Goal: Transaction & Acquisition: Book appointment/travel/reservation

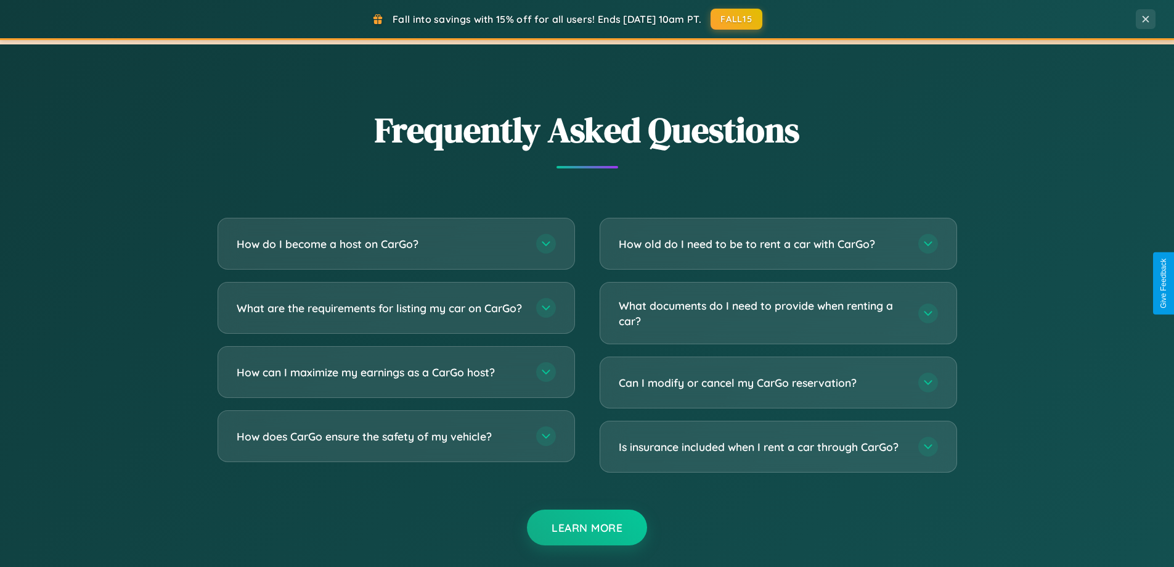
scroll to position [2372, 0]
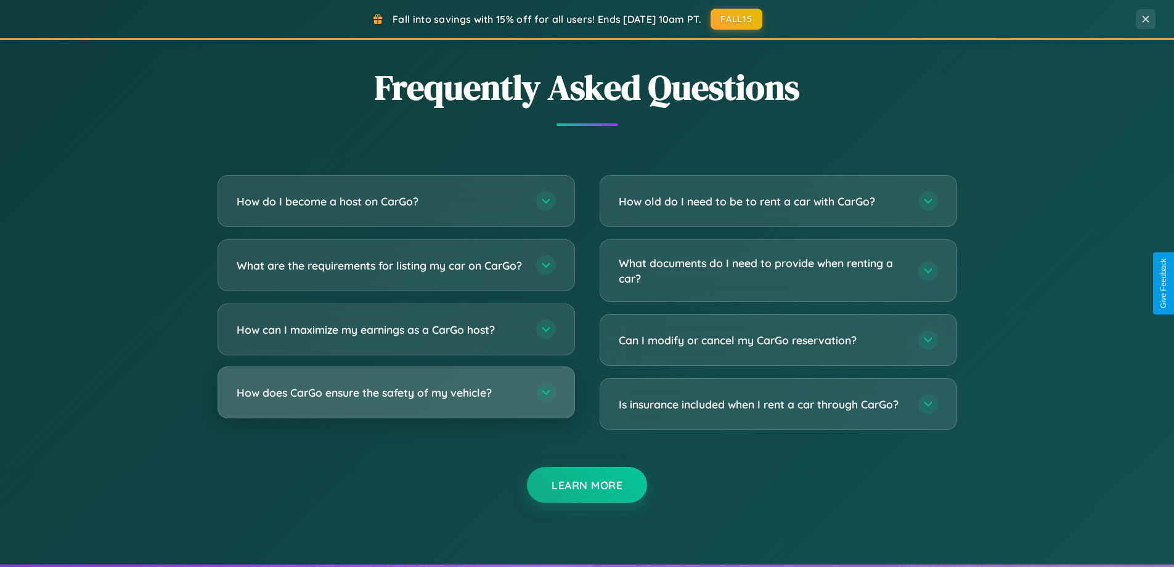
click at [396, 400] on h3 "How does CarGo ensure the safety of my vehicle?" at bounding box center [380, 392] width 287 height 15
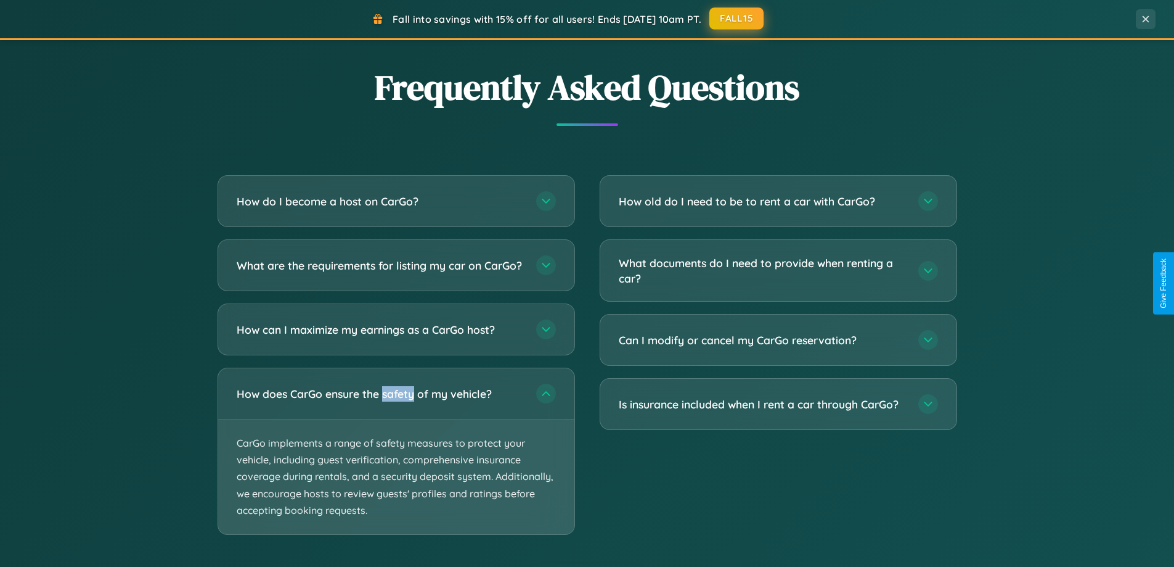
click at [737, 18] on button "FALL15" at bounding box center [737, 18] width 54 height 22
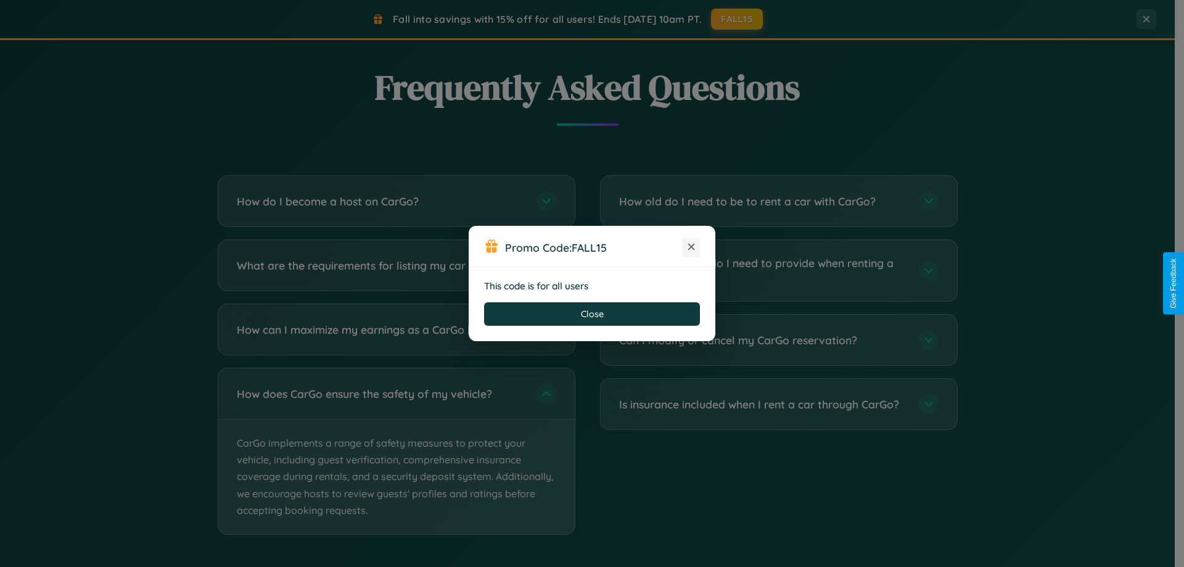
click at [691, 247] on icon at bounding box center [691, 246] width 12 height 12
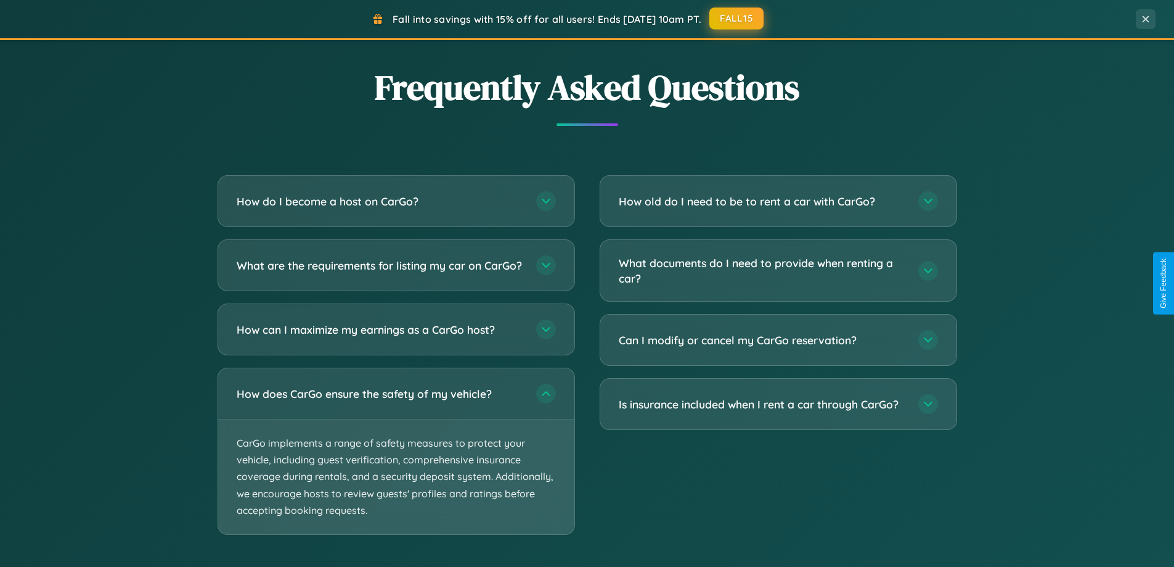
click at [737, 19] on button "FALL15" at bounding box center [737, 18] width 54 height 22
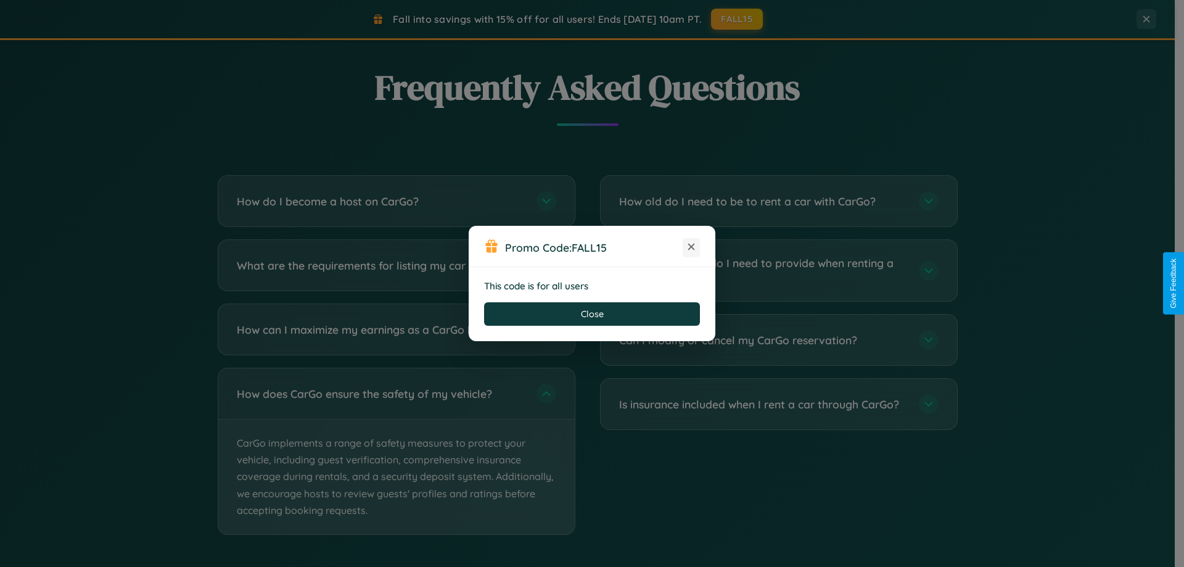
click at [691, 247] on icon at bounding box center [691, 246] width 12 height 12
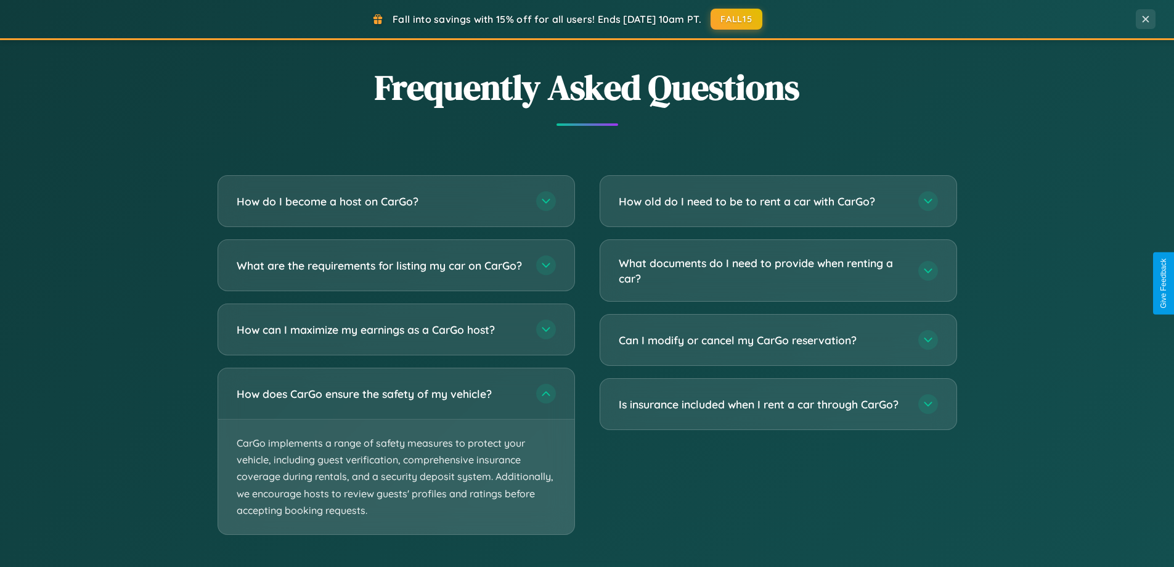
scroll to position [0, 0]
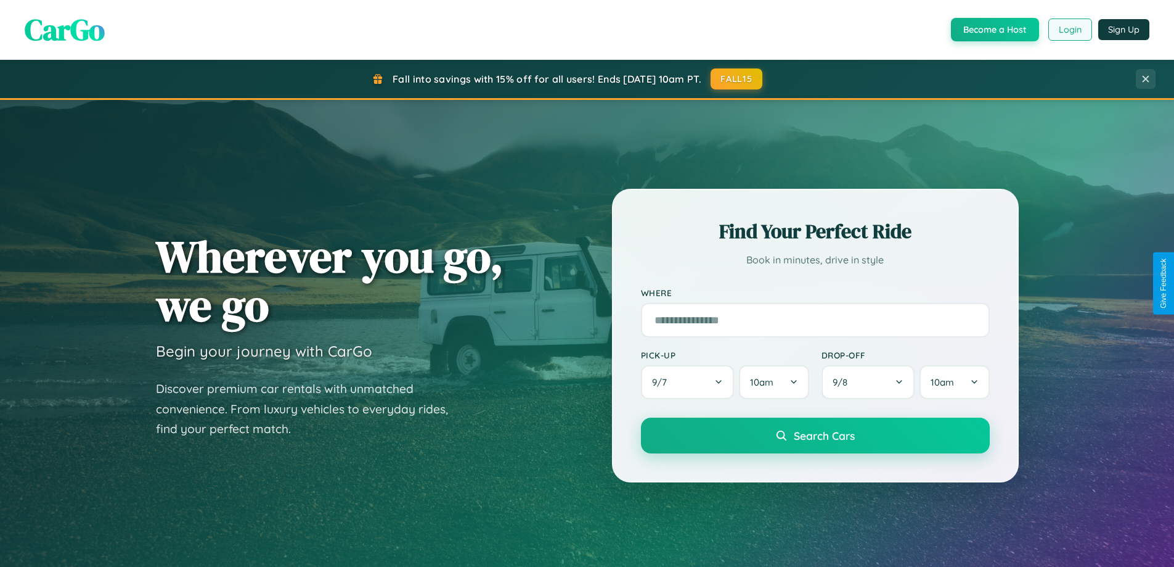
click at [1070, 30] on button "Login" at bounding box center [1071, 29] width 44 height 22
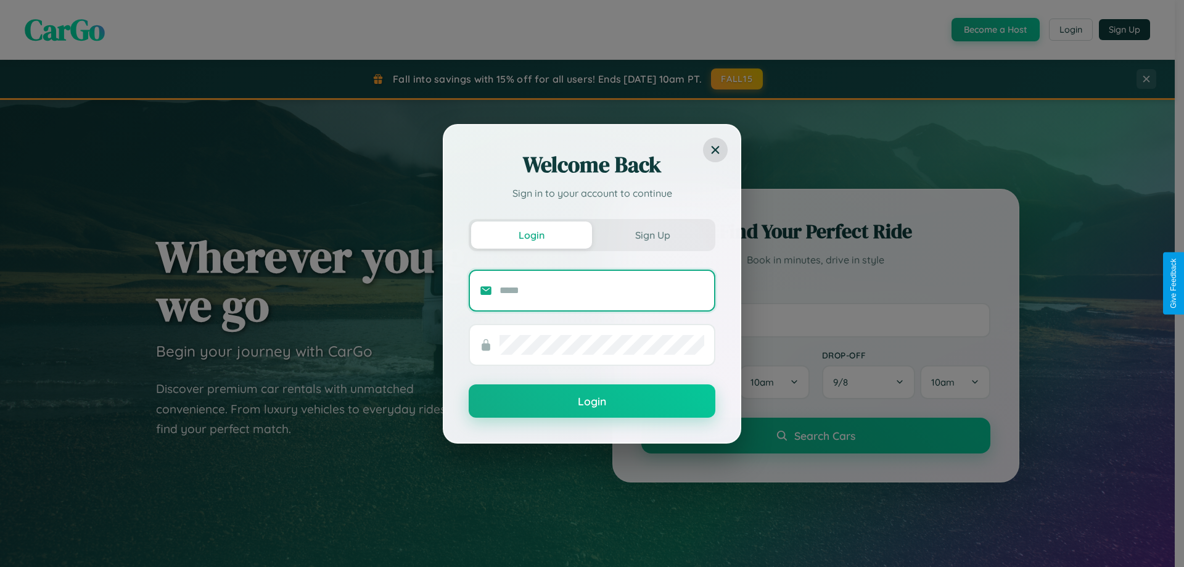
click at [602, 290] on input "text" at bounding box center [601, 291] width 205 height 20
type input "**********"
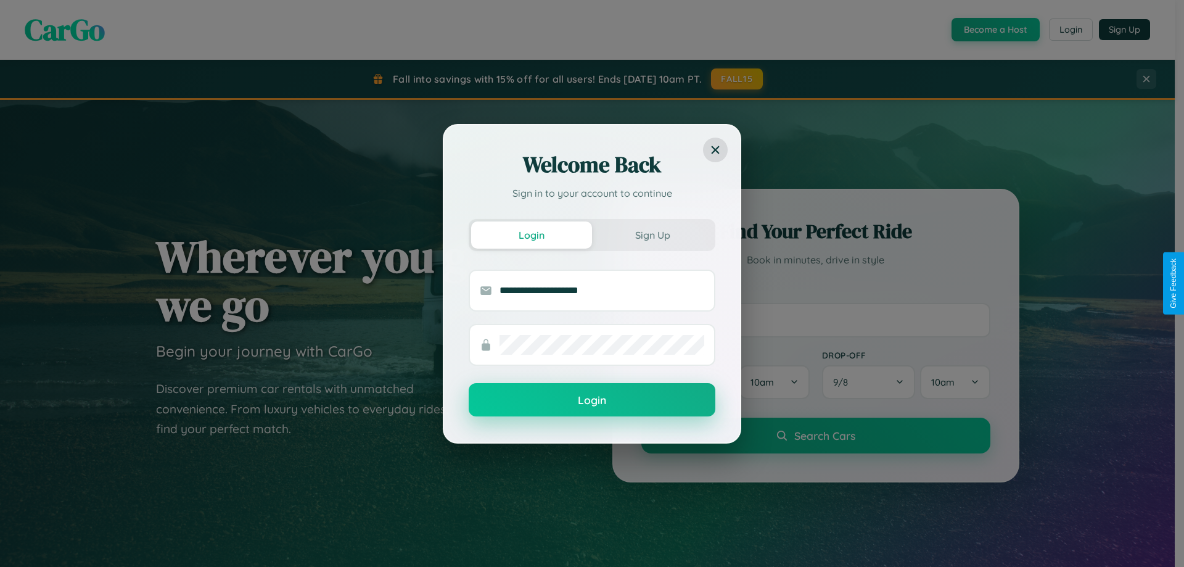
click at [592, 400] on button "Login" at bounding box center [592, 399] width 247 height 33
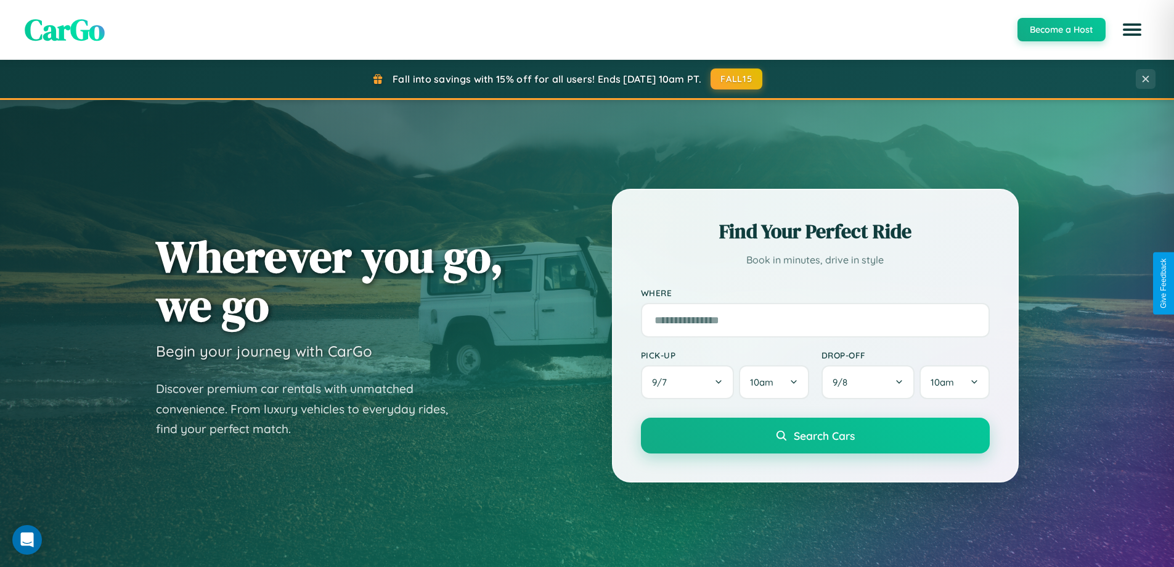
scroll to position [1981, 0]
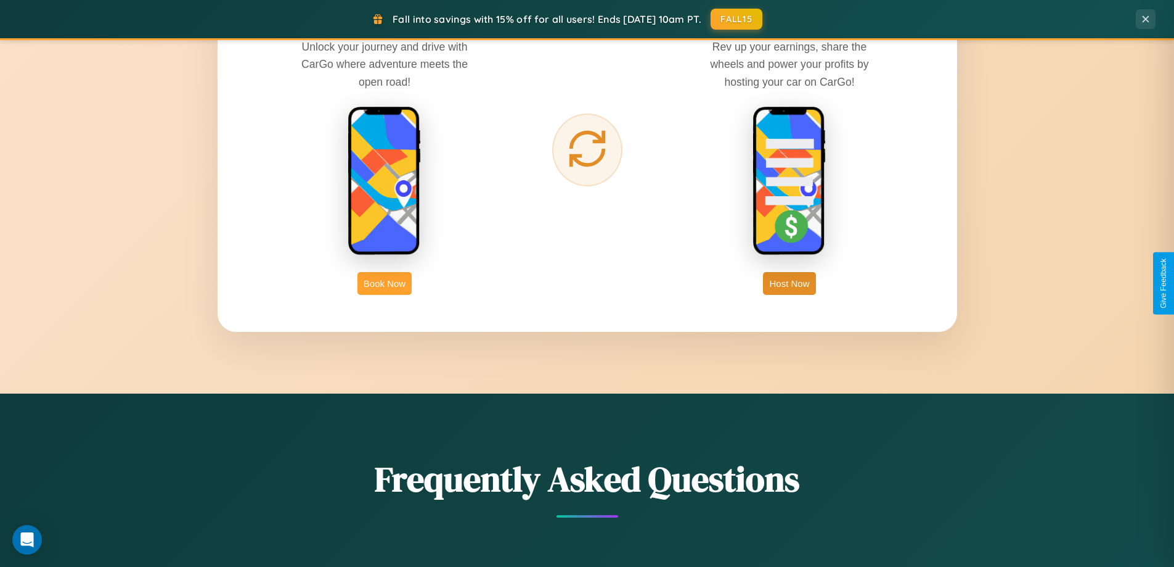
click at [385, 283] on button "Book Now" at bounding box center [385, 283] width 54 height 23
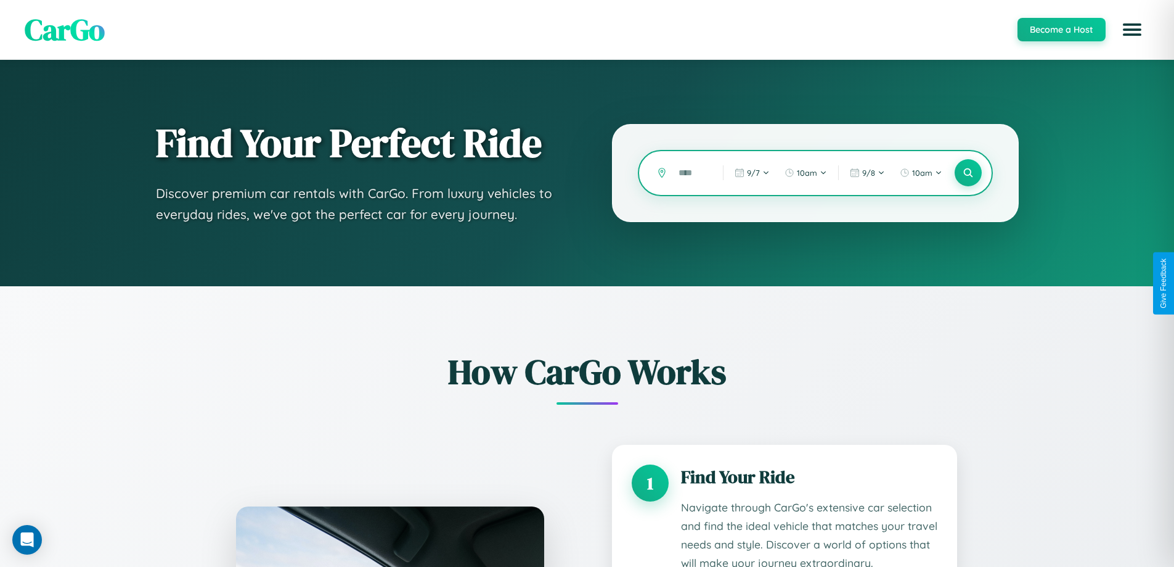
click at [692, 173] on input "text" at bounding box center [692, 173] width 38 height 22
type input "*****"
click at [968, 173] on icon at bounding box center [968, 173] width 12 height 12
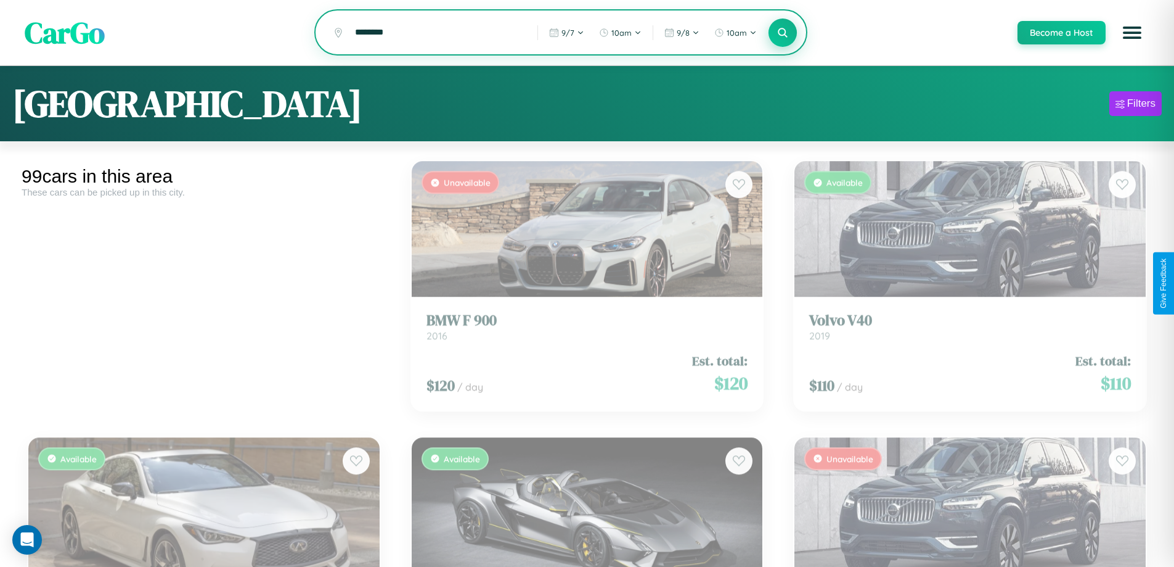
click at [782, 33] on icon at bounding box center [783, 33] width 12 height 12
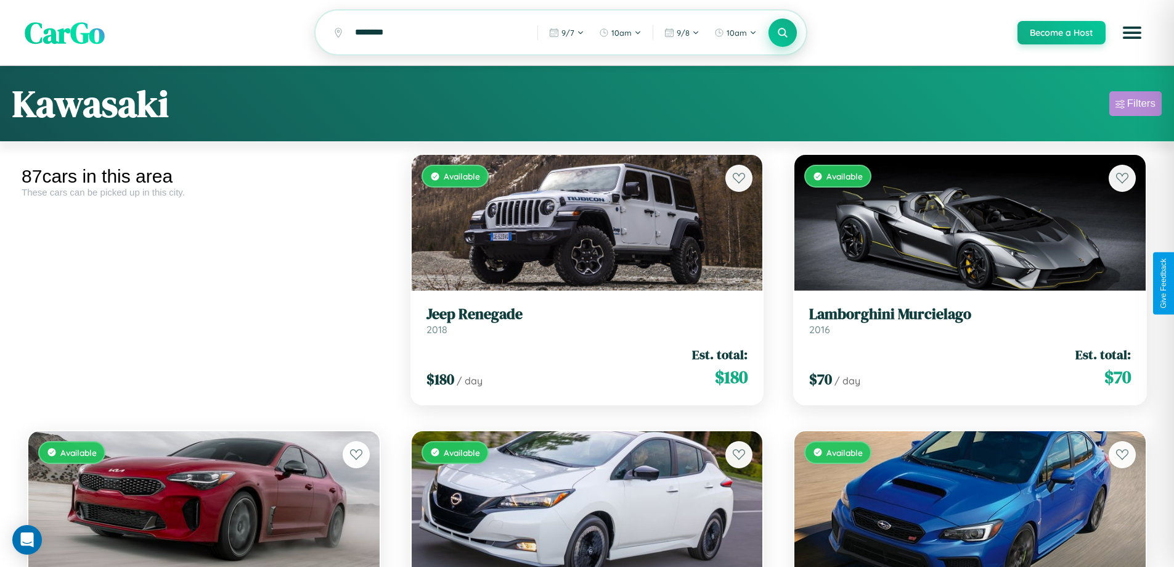
click at [1136, 105] on div "Filters" at bounding box center [1142, 103] width 28 height 12
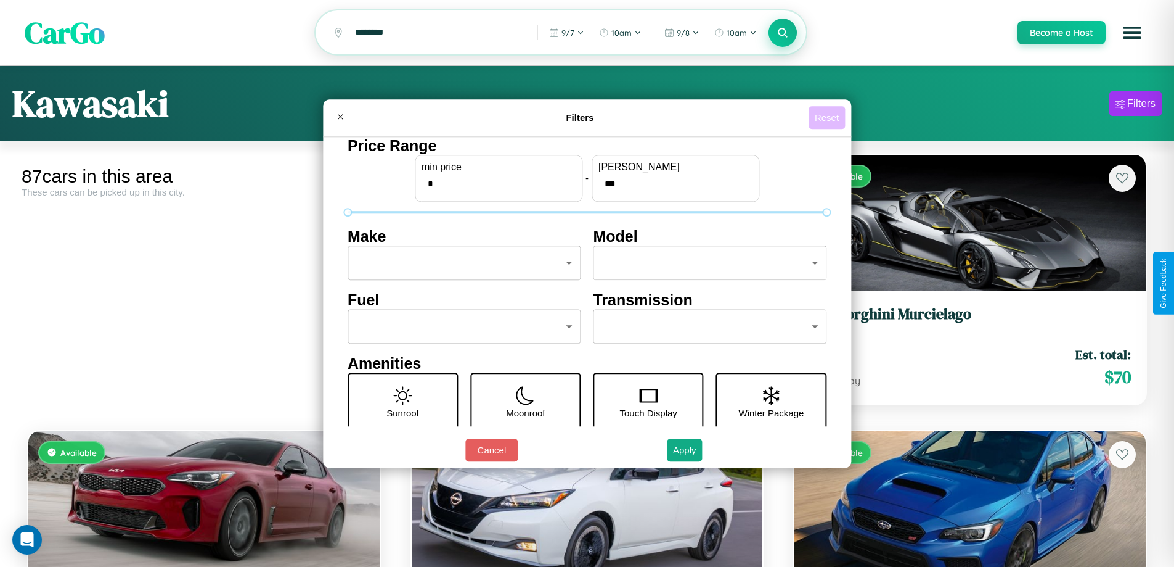
click at [829, 117] on button "Reset" at bounding box center [827, 117] width 36 height 23
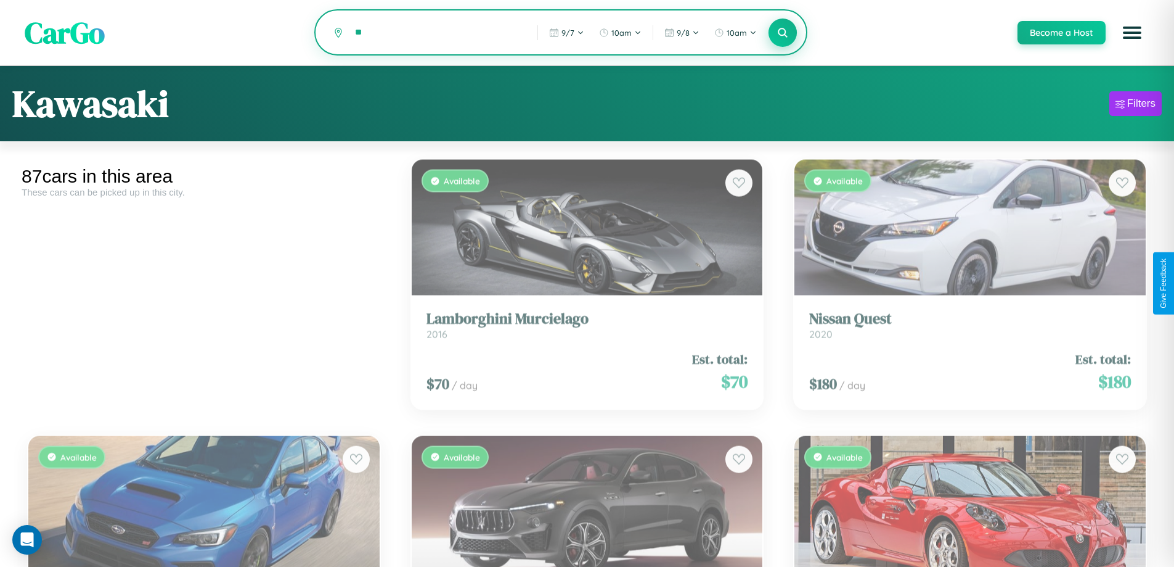
type input "*"
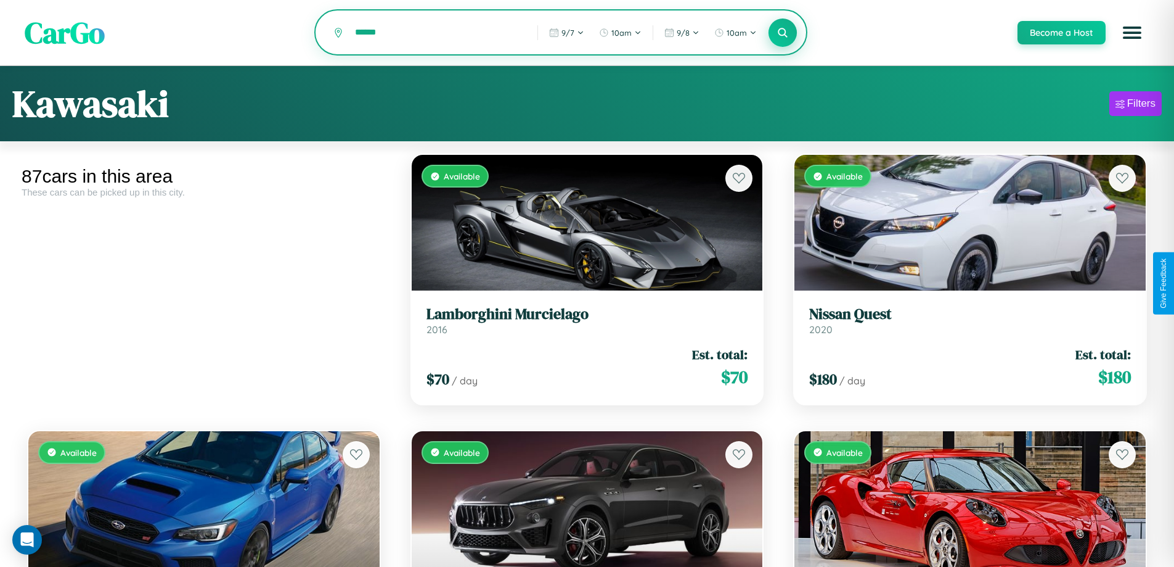
type input "******"
click at [782, 33] on icon at bounding box center [783, 33] width 12 height 12
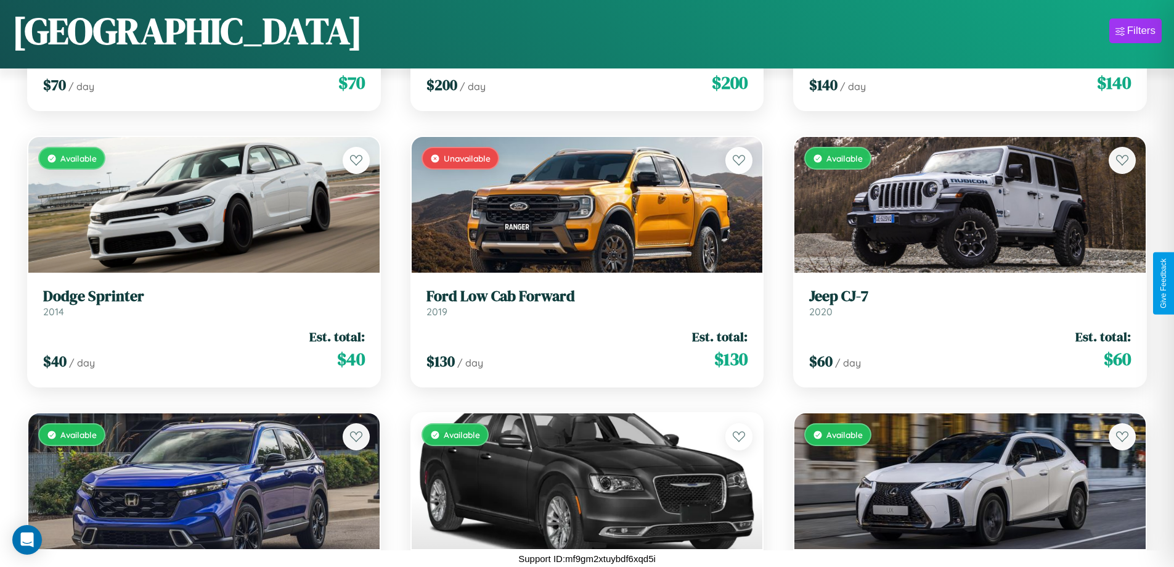
scroll to position [2934, 0]
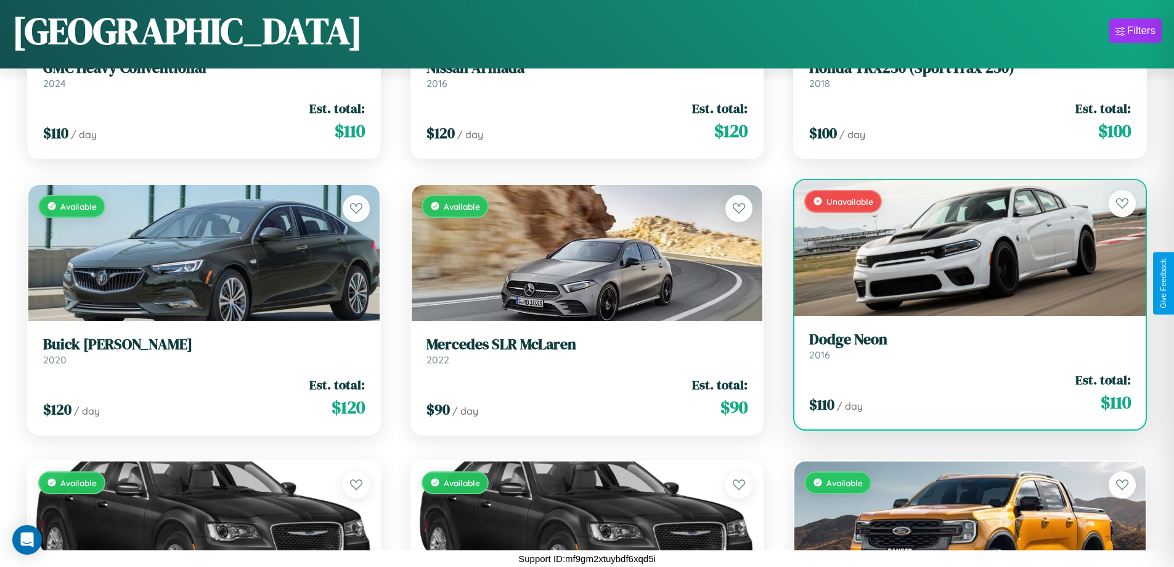
click at [962, 348] on link "Dodge Neon 2016" at bounding box center [970, 345] width 322 height 30
